Goal: Ask a question

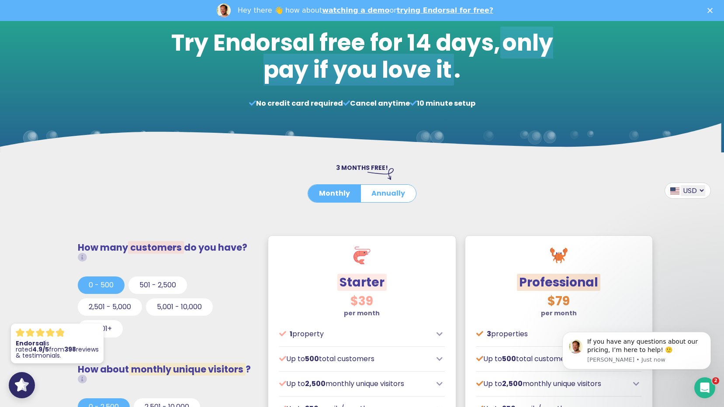
scroll to position [87, 0]
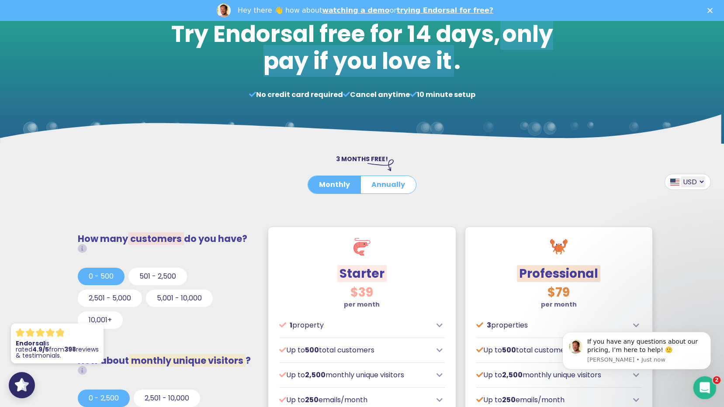
click at [708, 389] on icon "Open Intercom Messenger" at bounding box center [704, 387] width 14 height 14
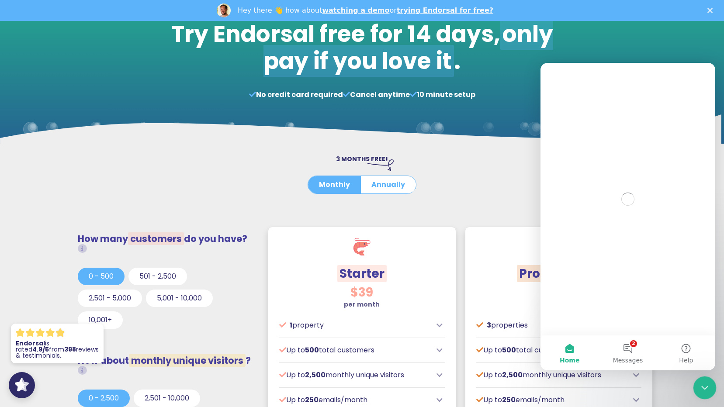
scroll to position [0, 0]
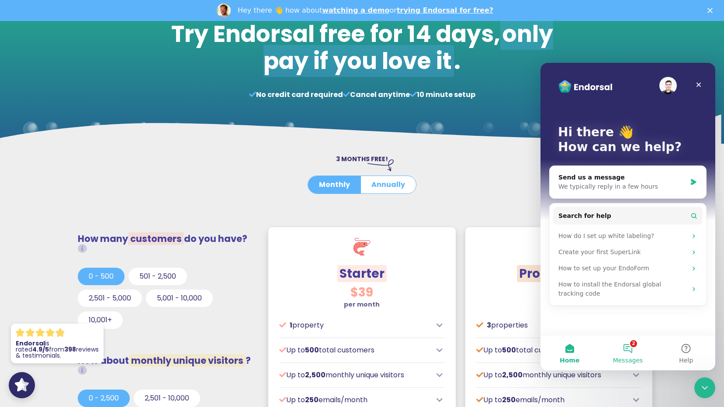
click at [632, 361] on span "Messages" at bounding box center [628, 361] width 30 height 6
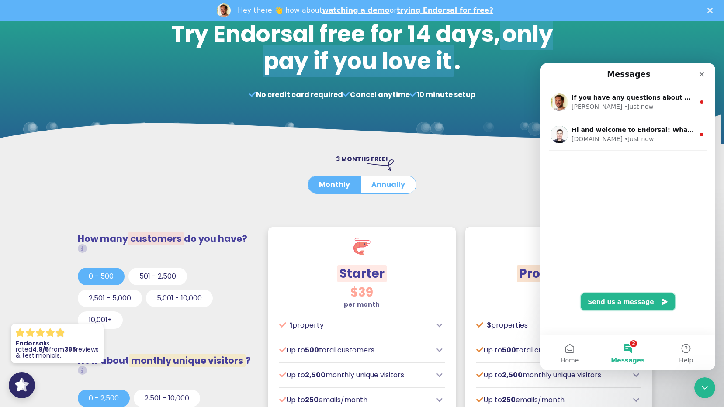
click at [614, 301] on button "Send us a message" at bounding box center [628, 301] width 94 height 17
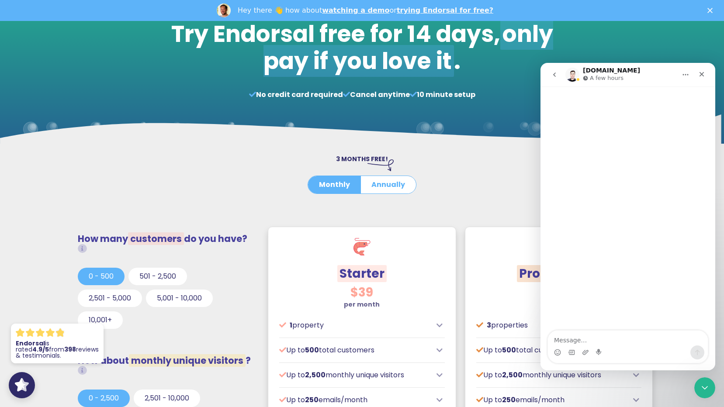
click at [595, 341] on textarea "Message…" at bounding box center [628, 338] width 160 height 15
type textarea "HI"
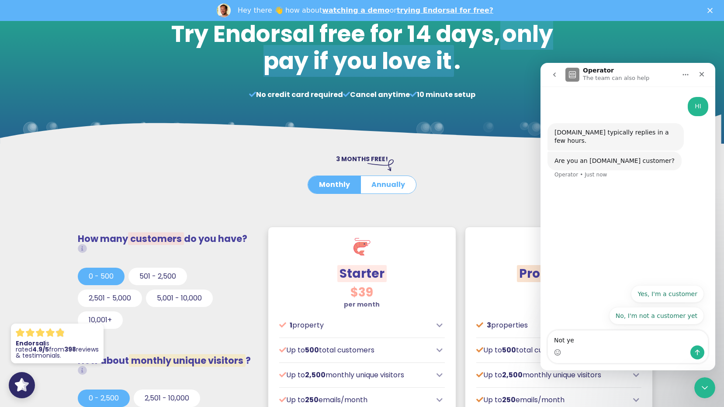
type textarea "Not yet"
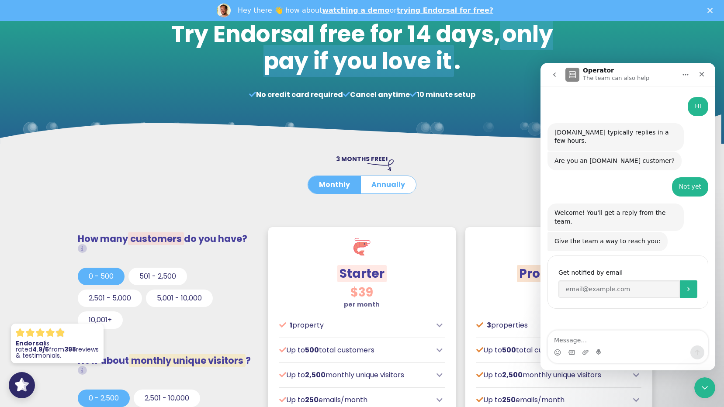
click at [595, 338] on textarea "Message…" at bounding box center [628, 338] width 160 height 15
type textarea "before that, I have some questions"
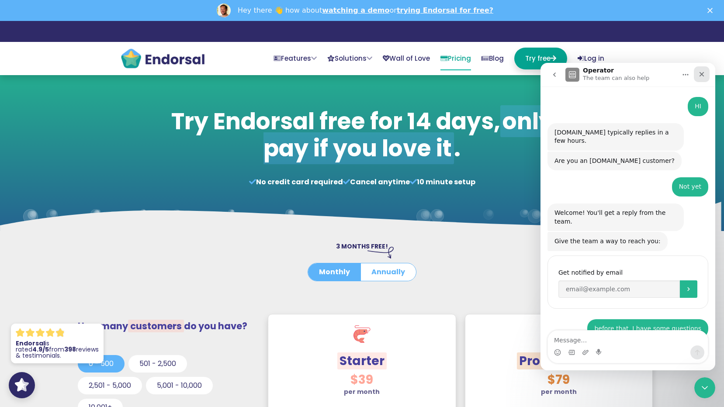
click at [702, 74] on icon "Close" at bounding box center [702, 74] width 5 height 5
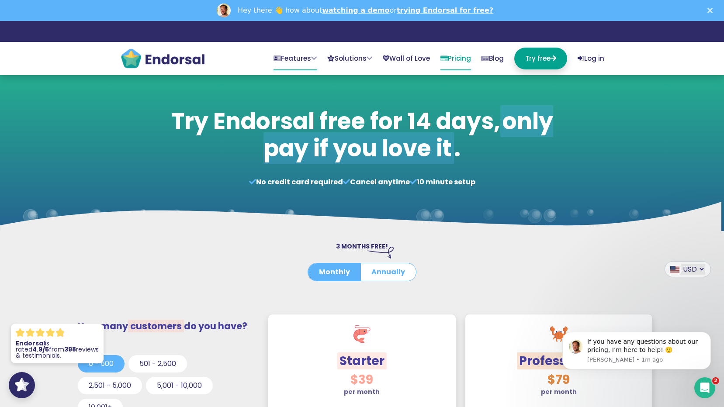
click at [274, 57] on link "Features" at bounding box center [295, 59] width 43 height 23
